Goal: Check status: Check status

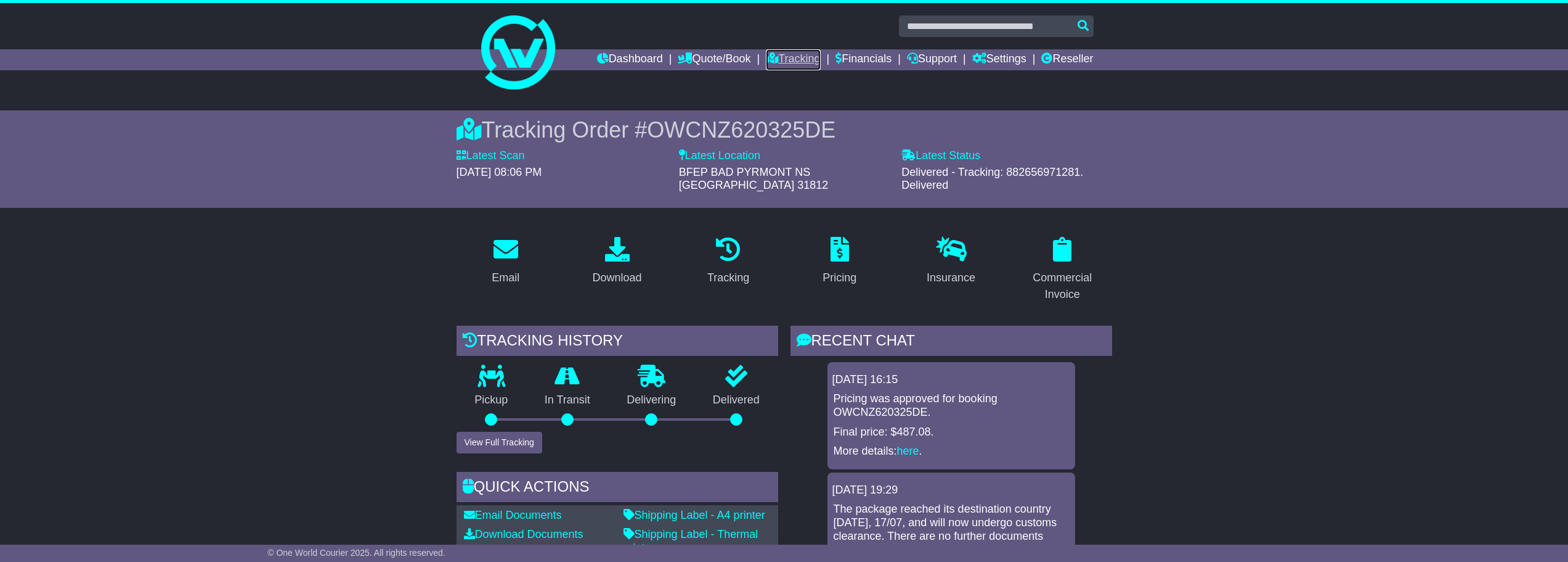
click at [785, 56] on link "Tracking" at bounding box center [793, 60] width 54 height 21
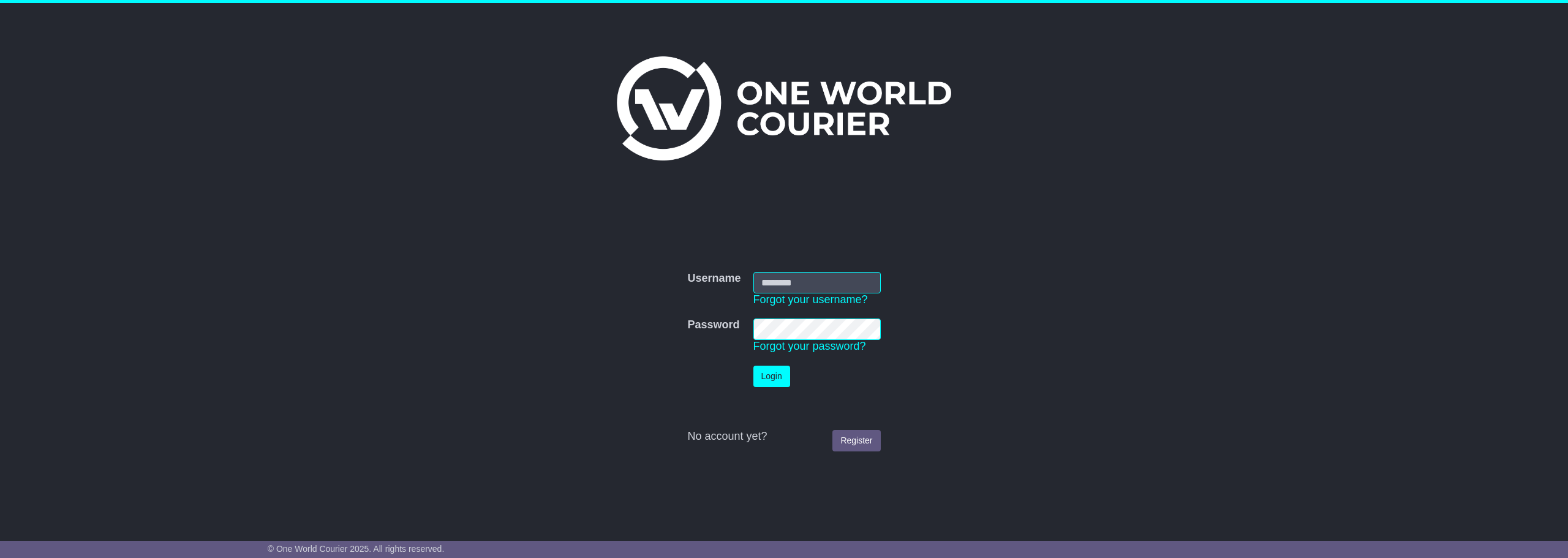
type input "**********"
click at [765, 378] on button "Login" at bounding box center [772, 375] width 37 height 21
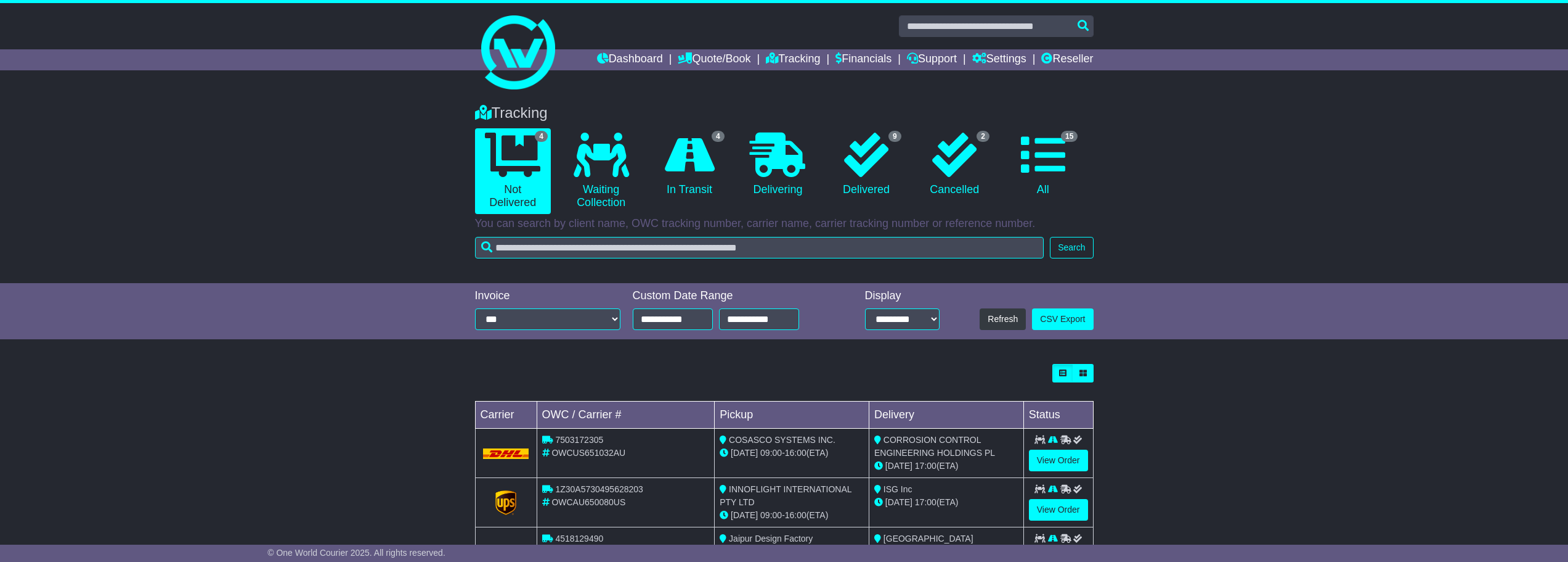
click at [295, 432] on div "Loading... No bookings found Carrier OWC / Carrier # Pickup Delivery Status 750…" at bounding box center [784, 500] width 1568 height 285
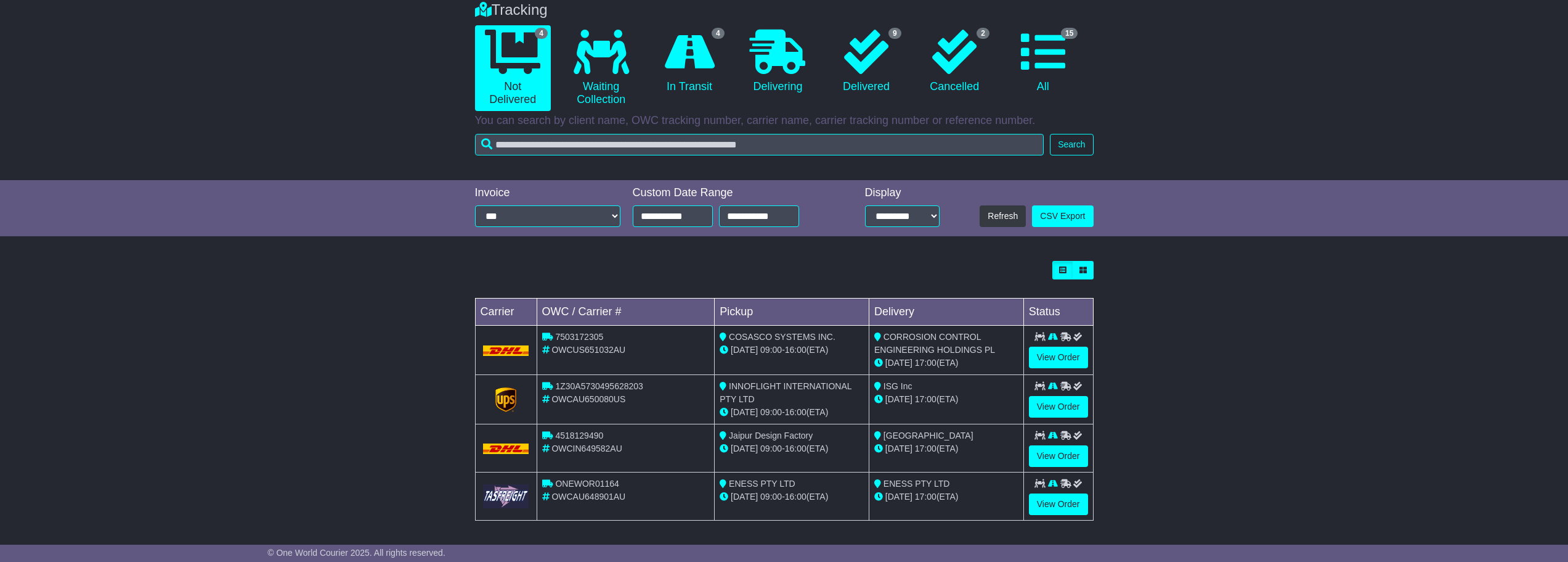
scroll to position [105, 0]
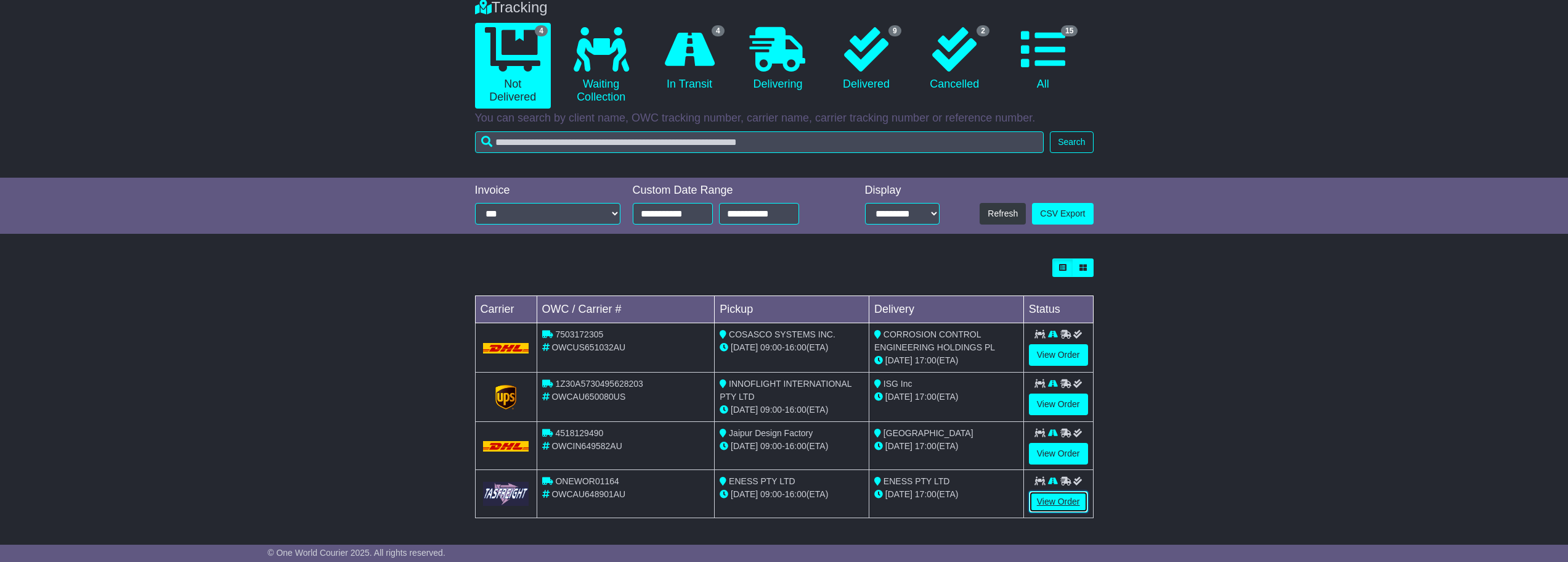
click at [1053, 499] on link "View Order" at bounding box center [1058, 501] width 59 height 21
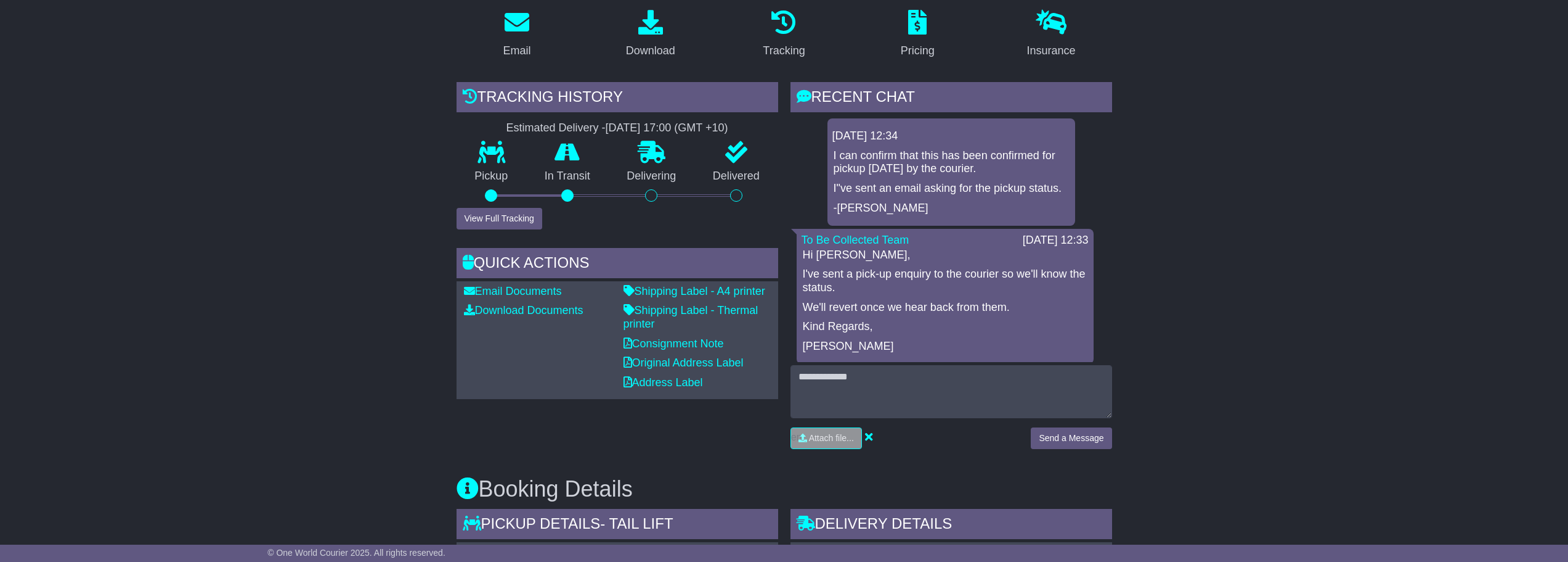
scroll to position [159, 0]
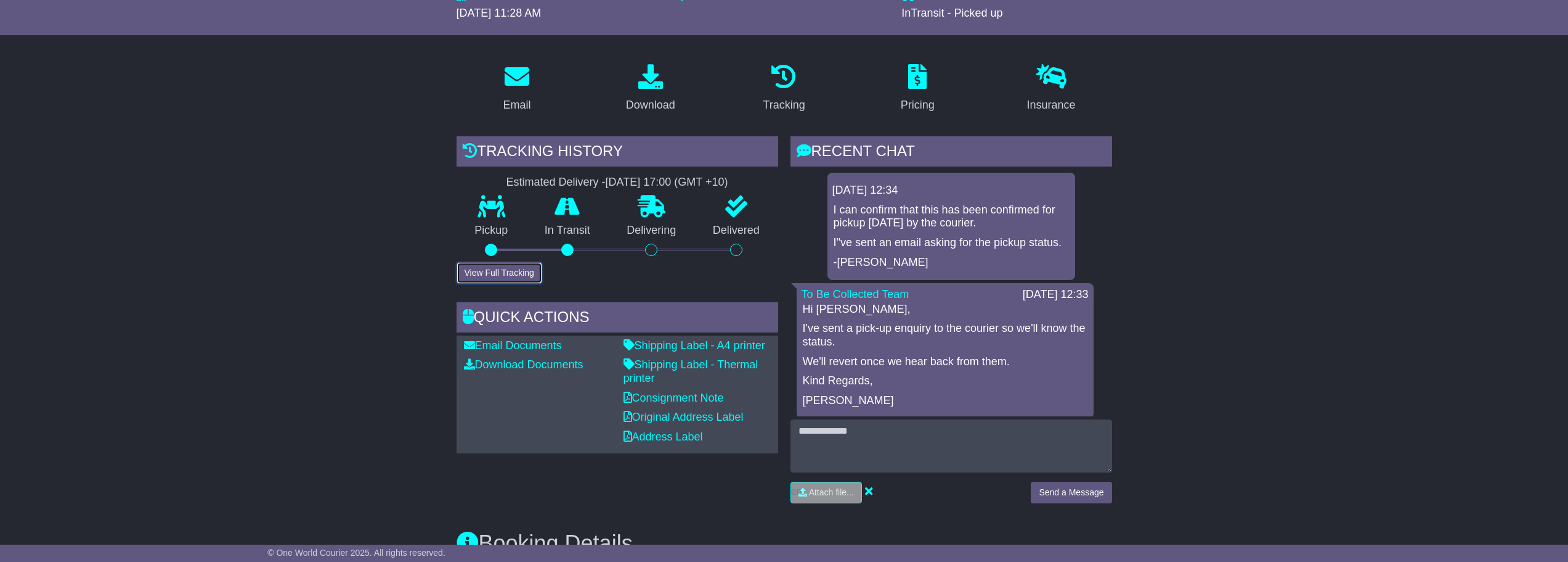
click at [482, 277] on button "View Full Tracking" at bounding box center [499, 272] width 85 height 21
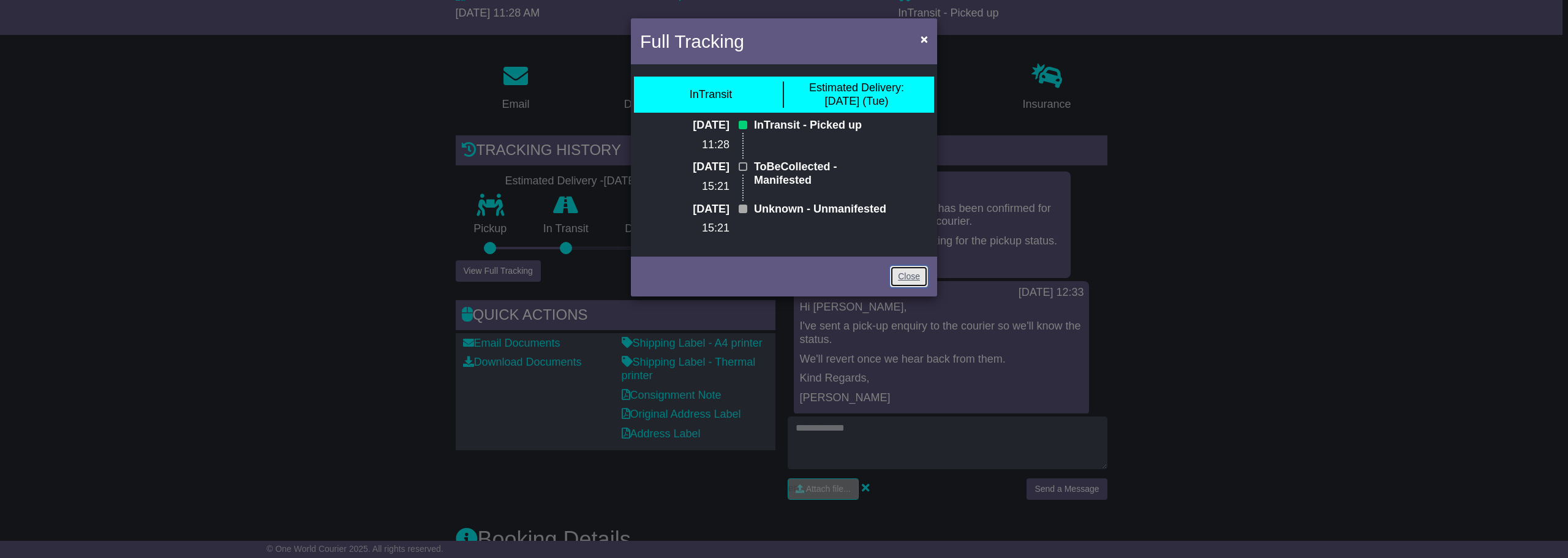
click at [923, 287] on link "Close" at bounding box center [909, 276] width 38 height 21
